Goal: Find specific fact: Find specific fact

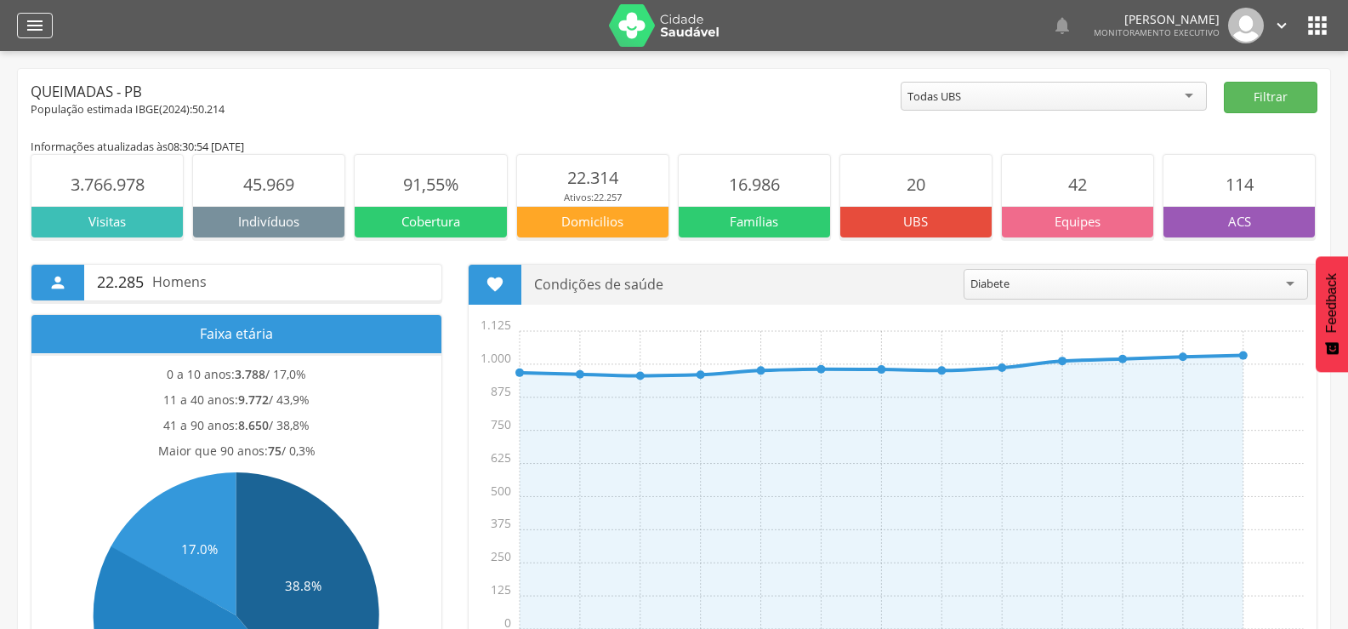
click at [37, 32] on icon "" at bounding box center [35, 25] width 20 height 20
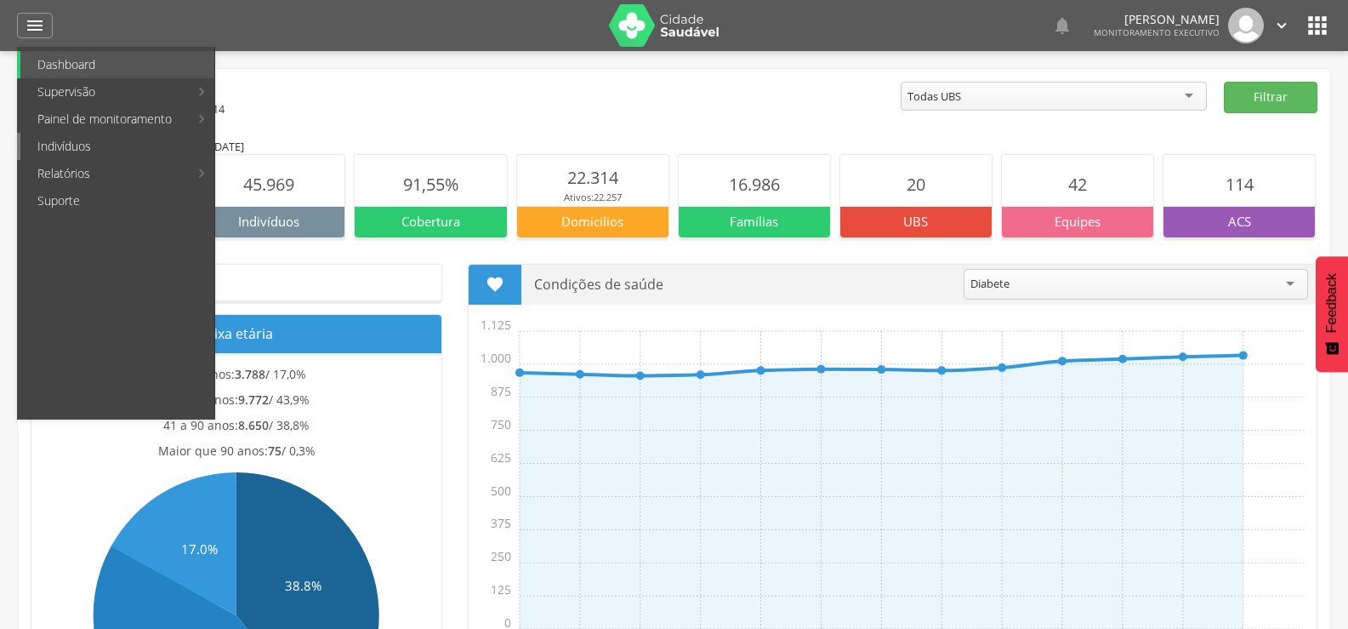
click at [51, 156] on link "Indivíduos" at bounding box center [117, 146] width 194 height 27
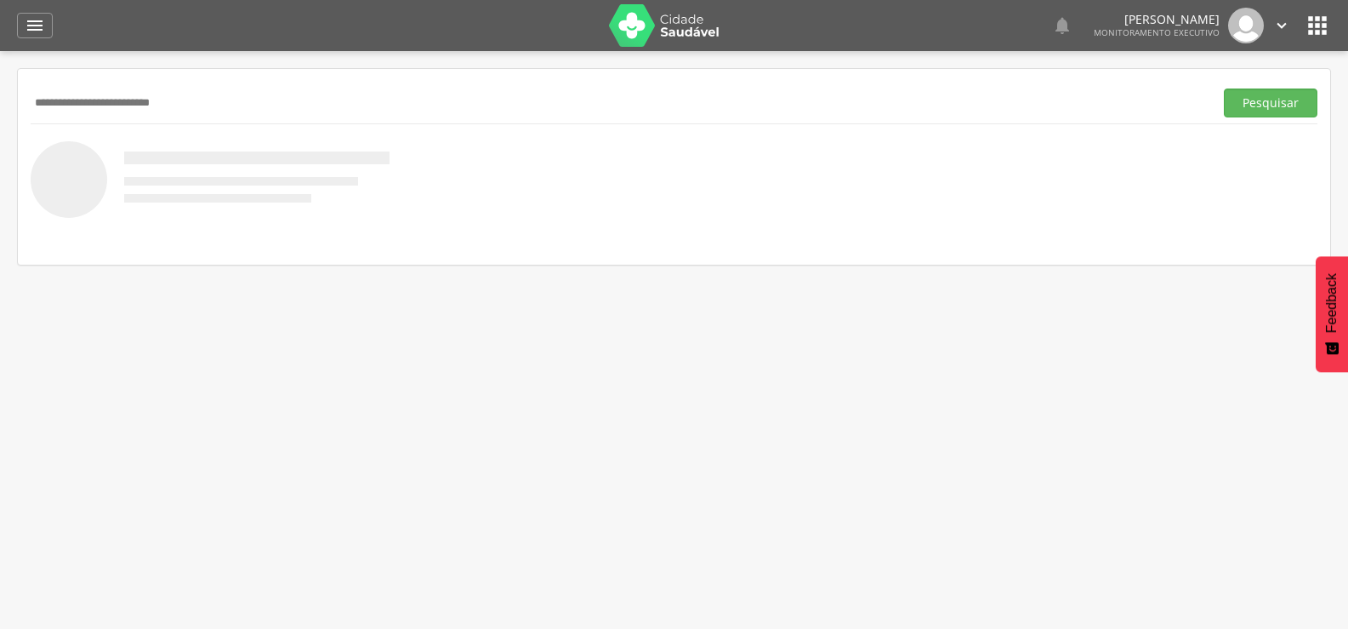
type input "**********"
click at [1224, 88] on button "Pesquisar" at bounding box center [1271, 102] width 94 height 29
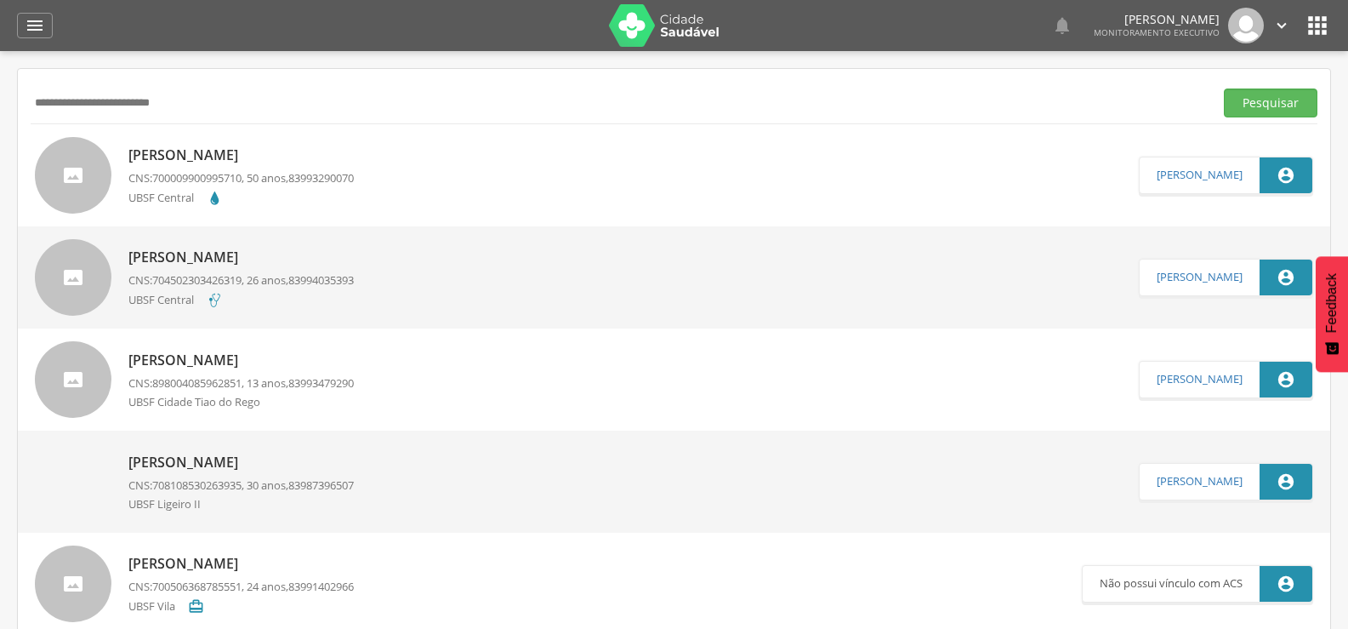
click at [283, 173] on p "CNS: 700009900995710 , 50 anos, 83993290070" at bounding box center [240, 178] width 225 height 16
type input "**********"
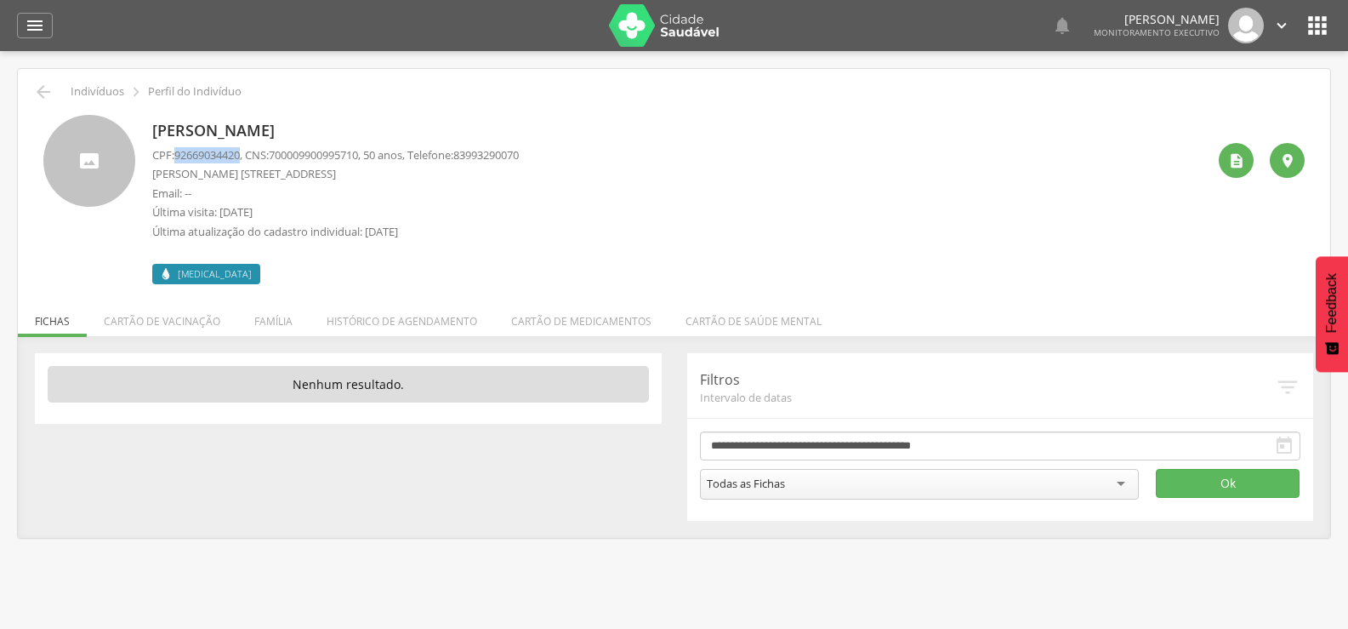
drag, startPoint x: 184, startPoint y: 154, endPoint x: 246, endPoint y: 157, distance: 62.1
click at [246, 157] on p "CPF: 92669034420 , CNS: [PHONE_NUMBER] , 50 anos, Telefone: [PHONE_NUMBER]" at bounding box center [335, 155] width 367 height 16
copy span "92669034420"
click at [40, 91] on icon "" at bounding box center [43, 92] width 20 height 20
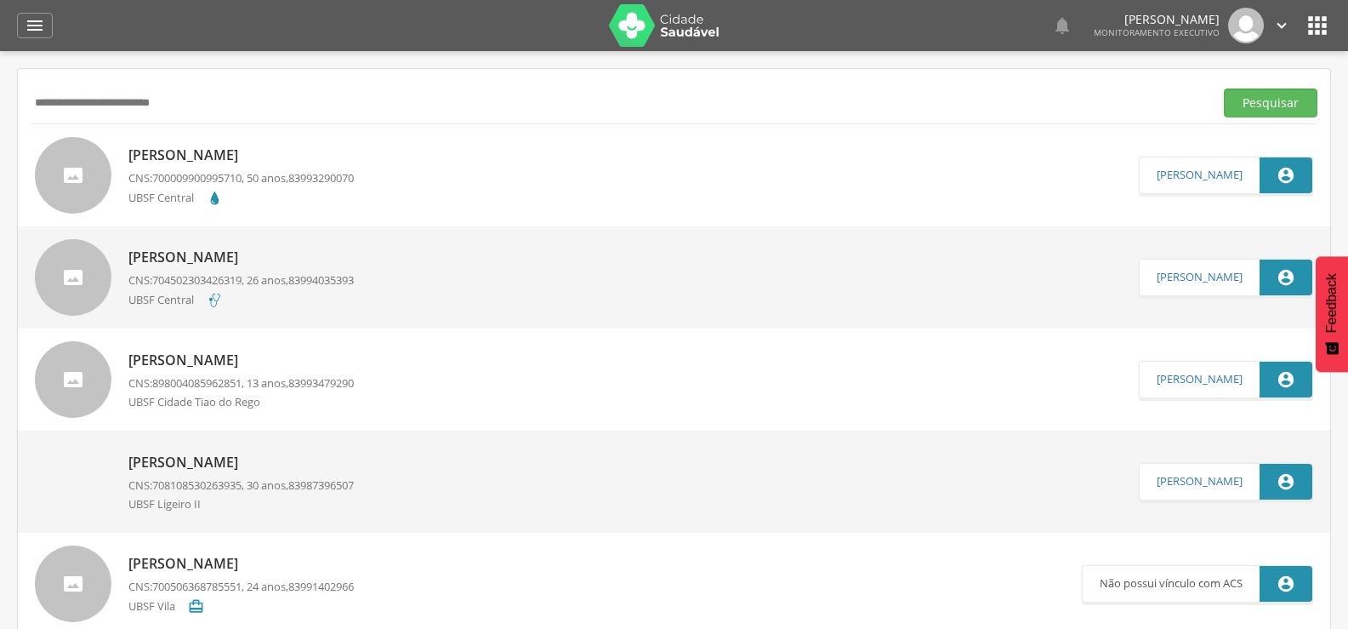
click at [274, 153] on p "[PERSON_NAME]" at bounding box center [240, 155] width 225 height 20
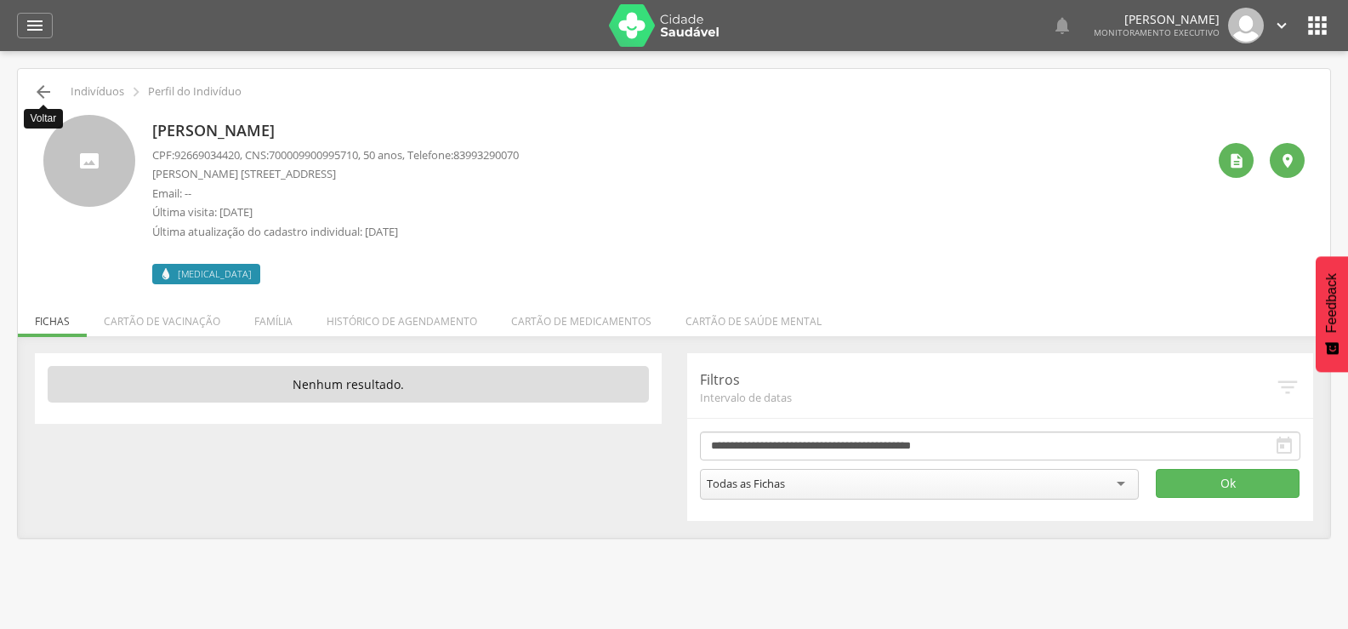
click at [35, 90] on icon "" at bounding box center [43, 92] width 20 height 20
